Goal: Task Accomplishment & Management: Use online tool/utility

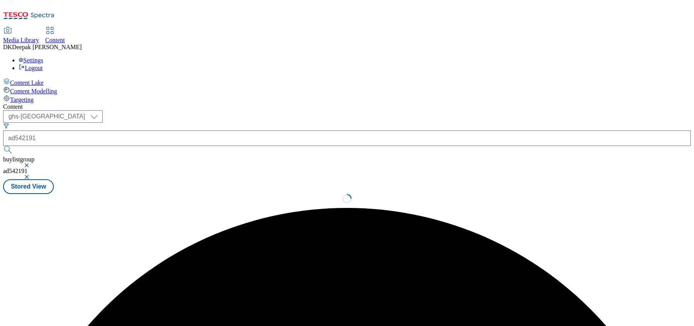
select select "ghs-uk"
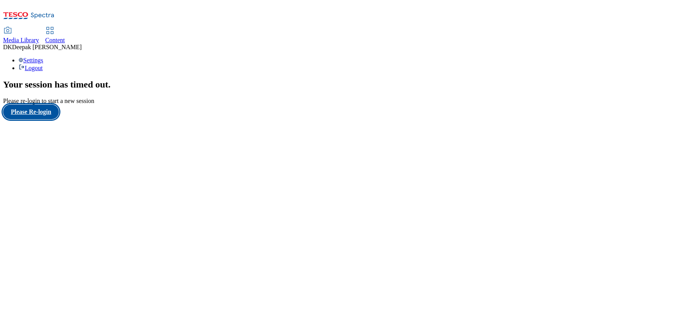
click at [33, 119] on button "Please Re-login" at bounding box center [31, 112] width 56 height 15
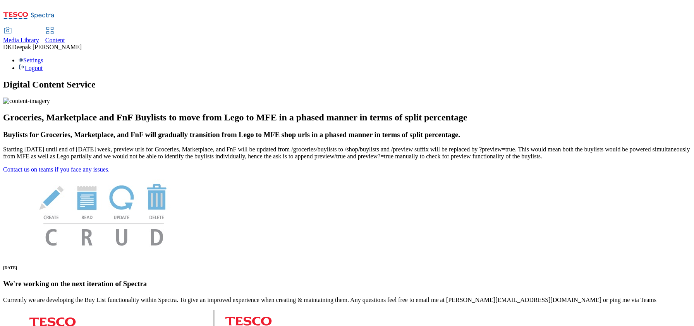
click at [65, 37] on span "Content" at bounding box center [55, 40] width 20 height 7
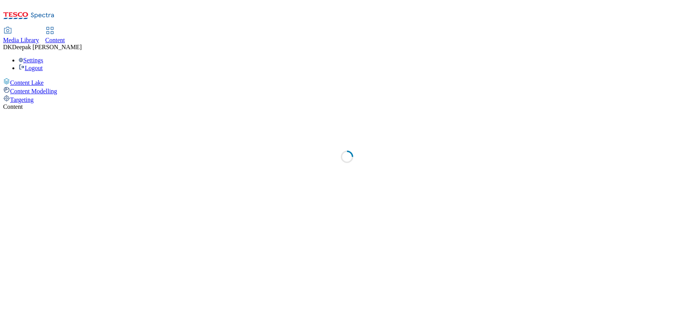
select select "ghs-[GEOGRAPHIC_DATA]"
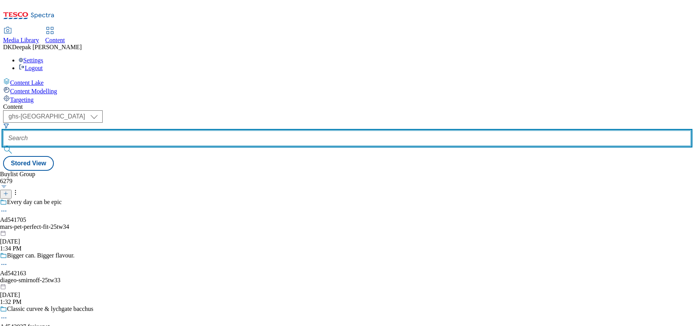
click at [191, 130] on input "text" at bounding box center [347, 137] width 688 height 15
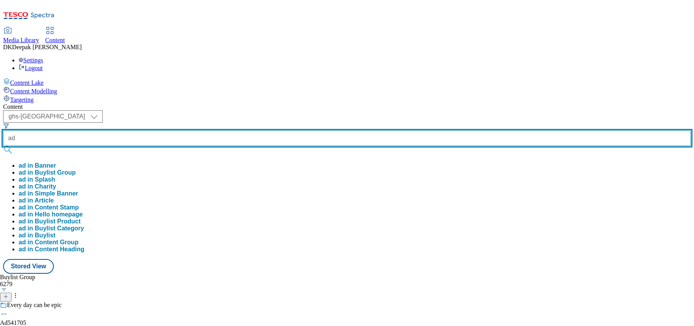
paste input "542191"
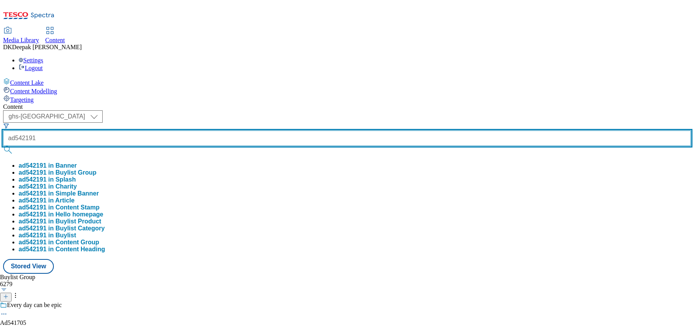
type input "ad542191"
click at [3, 146] on button "submit" at bounding box center [8, 150] width 11 height 8
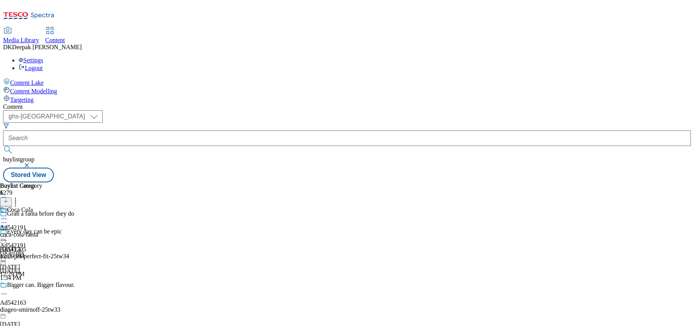
click at [8, 219] on icon at bounding box center [4, 223] width 8 height 8
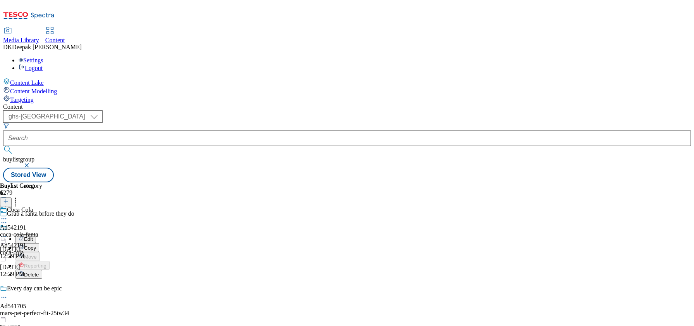
click at [36, 234] on button "Edit" at bounding box center [25, 238] width 21 height 9
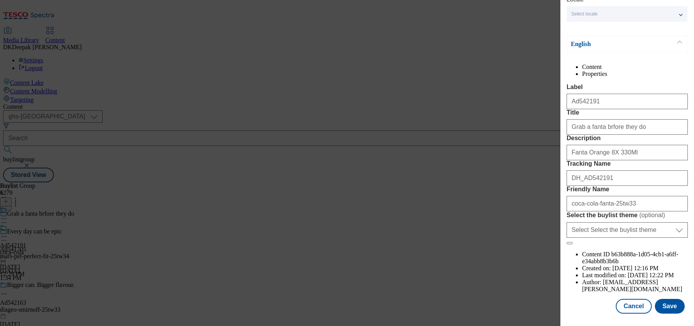
scroll to position [77, 0]
click at [626, 299] on button "Cancel" at bounding box center [634, 306] width 36 height 15
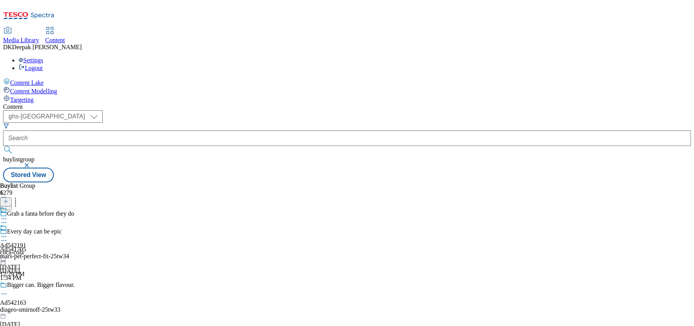
scroll to position [42, 0]
click at [26, 249] on div "coca-cola" at bounding box center [13, 252] width 26 height 7
click at [8, 233] on icon at bounding box center [4, 237] width 8 height 8
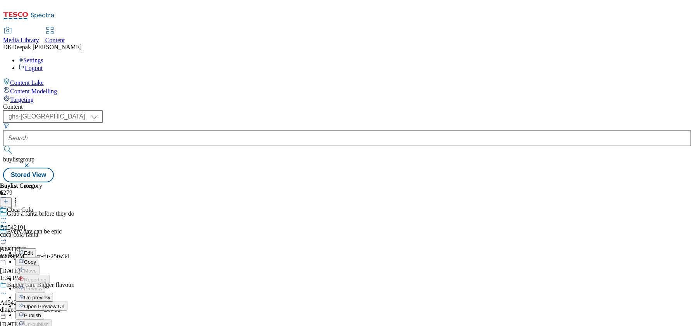
click at [36, 248] on button "Edit" at bounding box center [25, 252] width 21 height 9
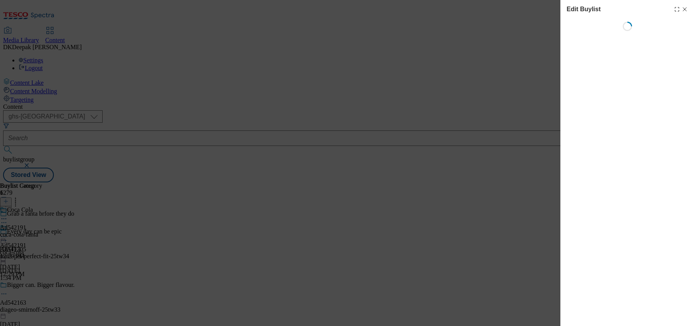
select select "tactical"
select select "supplier funded short term 1-3 weeks"
select select "dunnhumby"
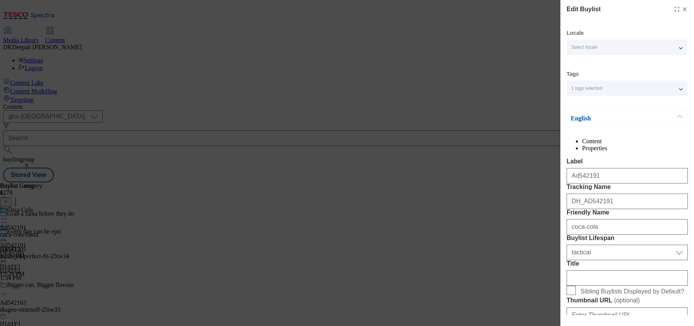
select select "Banner"
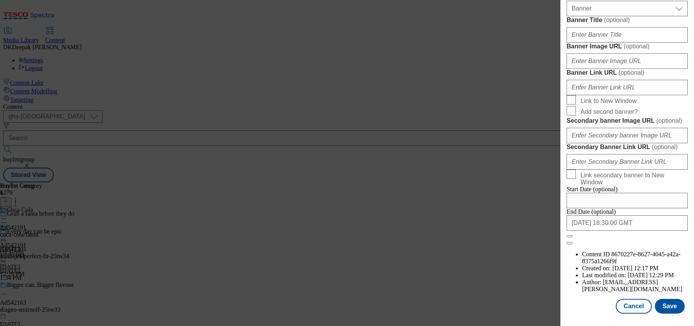
scroll to position [849, 0]
click at [633, 301] on button "Cancel" at bounding box center [634, 306] width 36 height 15
select select "tactical"
select select "supplier funded short term 1-3 weeks"
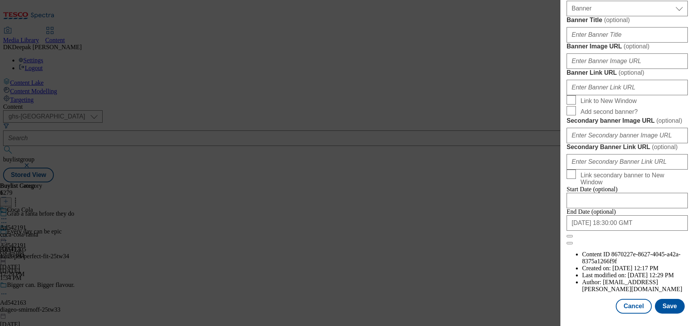
select select "dunnhumby"
select select "Banner"
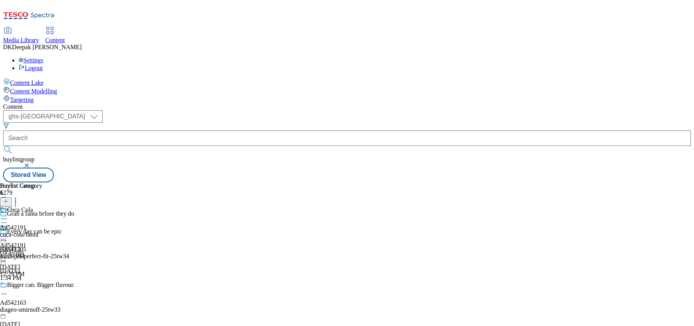
click at [42, 206] on div "Coca Cola Ad542191 coca-cola-fanta Sep 18, 2025 12:29 PM" at bounding box center [21, 232] width 42 height 53
click at [8, 233] on icon at bounding box center [4, 237] width 8 height 8
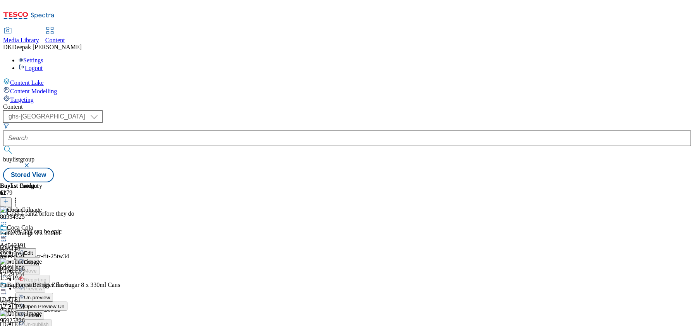
click at [36, 248] on button "Edit" at bounding box center [25, 252] width 21 height 9
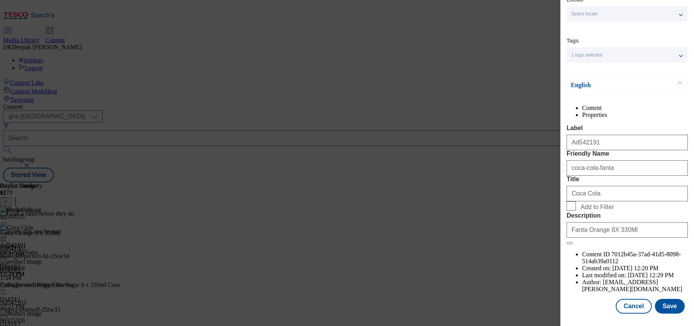
scroll to position [62, 0]
click at [629, 299] on button "Cancel" at bounding box center [634, 306] width 36 height 15
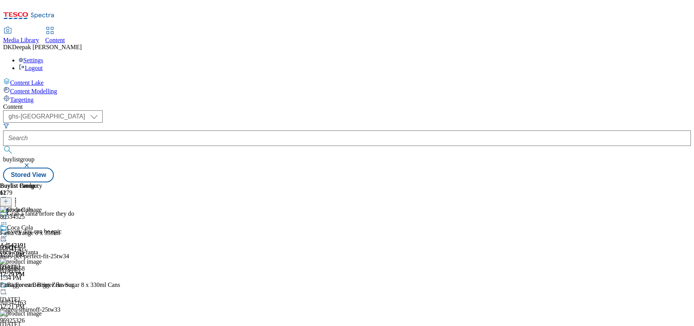
click at [5, 236] on circle at bounding box center [3, 236] width 1 height 1
click at [64, 304] on span "Open Preview Url" at bounding box center [44, 307] width 40 height 6
click at [8, 233] on icon at bounding box center [4, 237] width 8 height 8
click at [41, 312] on span "Publish" at bounding box center [32, 315] width 17 height 6
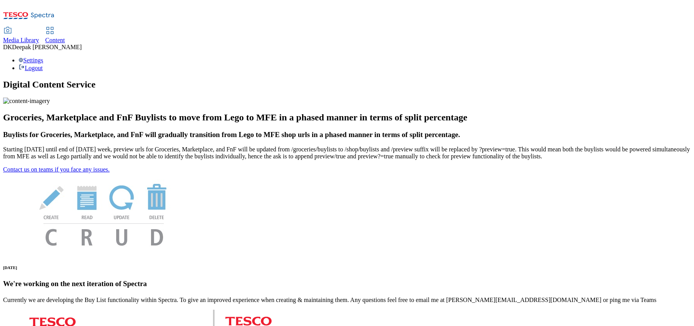
click at [65, 37] on span "Content" at bounding box center [55, 40] width 20 height 7
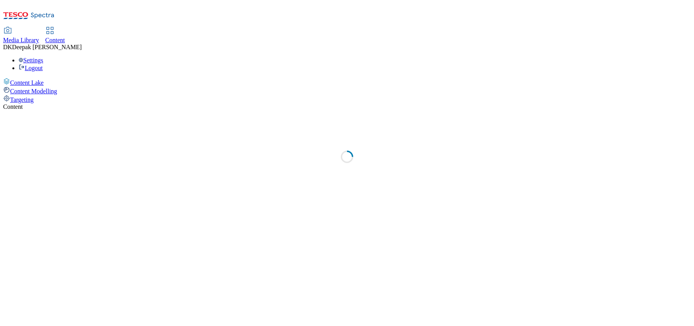
select select "ghs-[GEOGRAPHIC_DATA]"
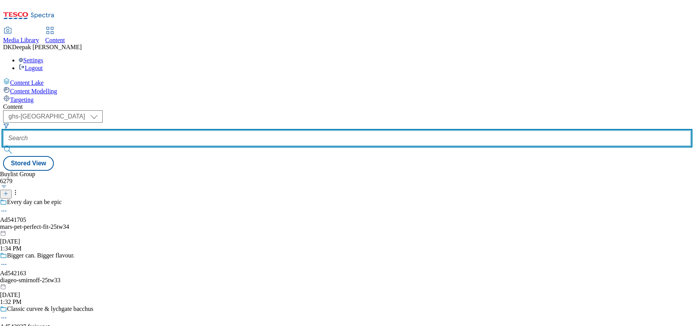
click at [184, 130] on input "text" at bounding box center [347, 137] width 688 height 15
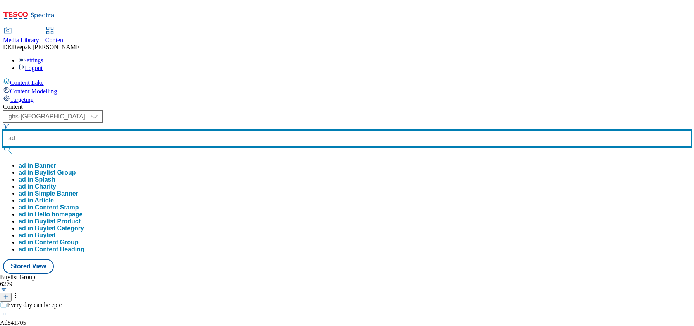
paste input "541392"
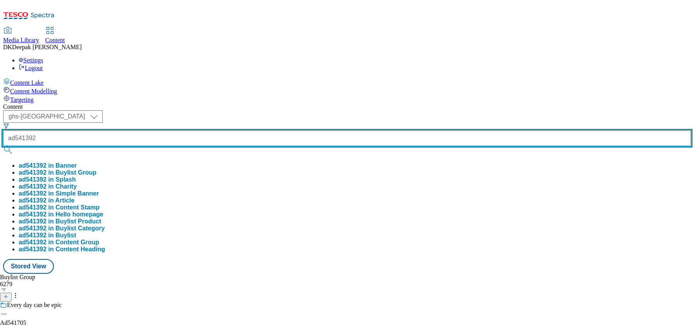
type input "ad541392"
click at [3, 146] on button "submit" at bounding box center [8, 150] width 11 height 8
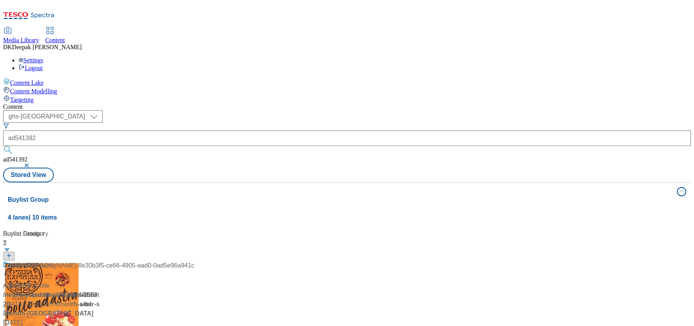
click at [100, 290] on div "/ tropicana-naked-blue-machine-24tw23 / tropicana-products-uk-ltd" at bounding box center [51, 299] width 97 height 19
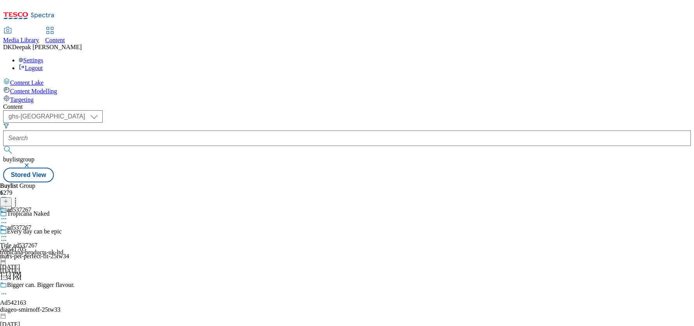
click at [8, 219] on icon at bounding box center [4, 223] width 8 height 8
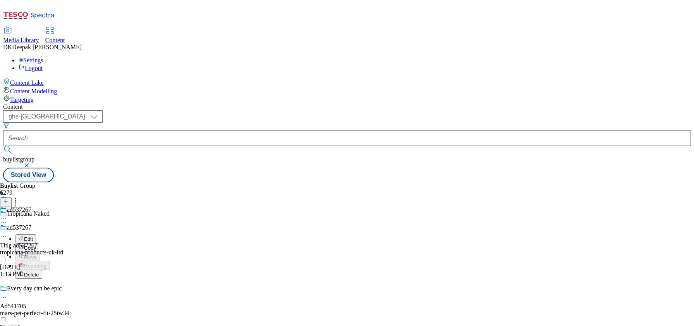
click at [36, 234] on button "Edit" at bounding box center [25, 238] width 21 height 9
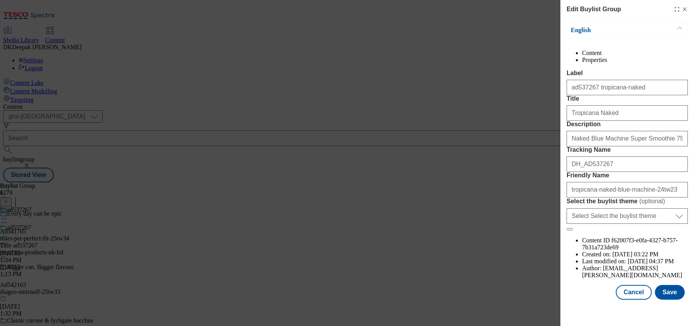
click at [497, 103] on div "Edit Buylist Group English Content Properties Label ad537267 tropicana-naked Ti…" at bounding box center [347, 163] width 694 height 326
click at [632, 298] on button "Cancel" at bounding box center [634, 292] width 36 height 15
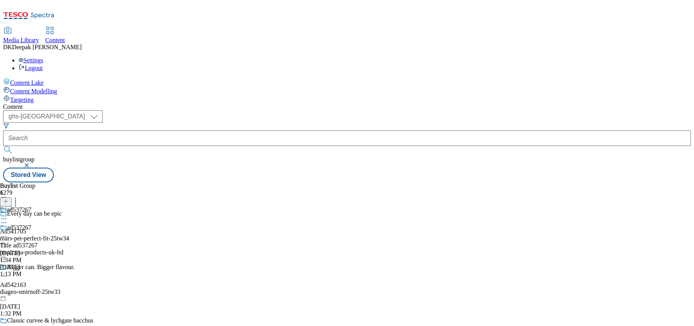
scroll to position [0, 0]
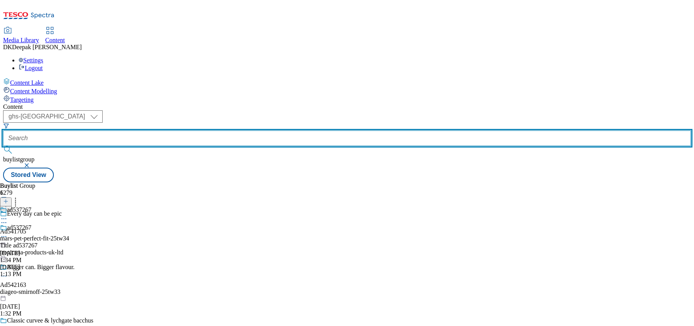
click at [187, 130] on input "text" at bounding box center [347, 137] width 688 height 15
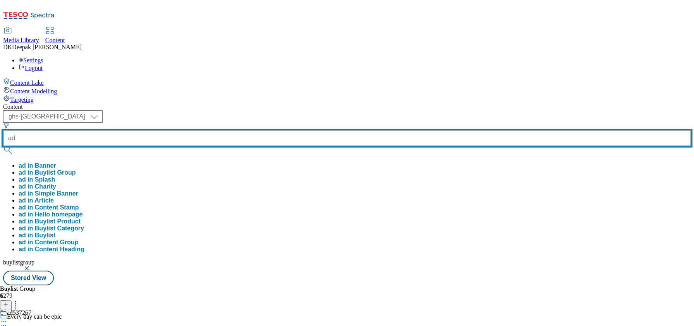
paste input "541392"
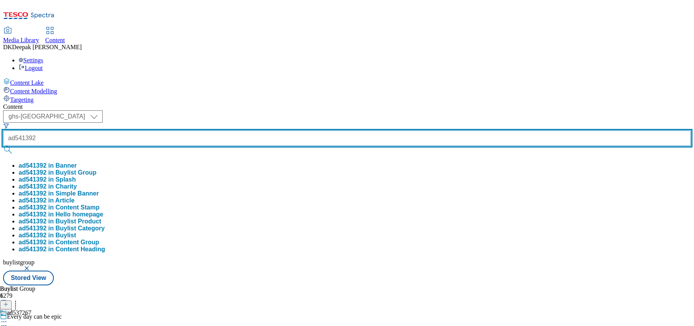
type input "ad541392"
click at [3, 146] on button "submit" at bounding box center [8, 150] width 11 height 8
